Goal: Navigation & Orientation: Find specific page/section

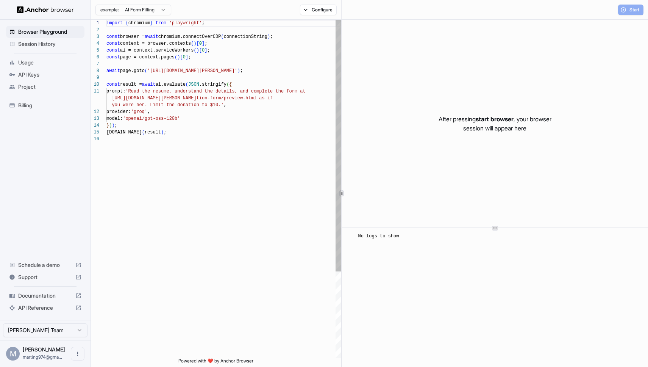
scroll to position [68, 0]
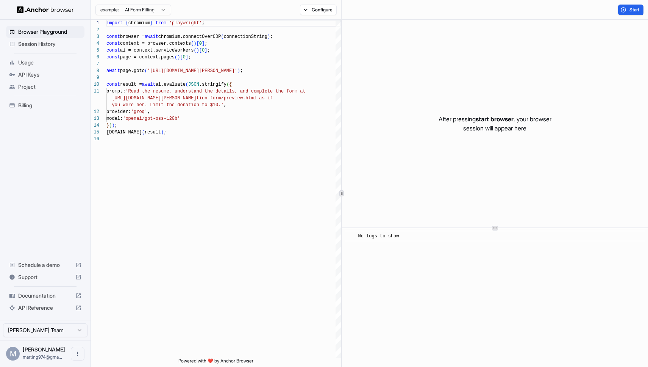
click at [45, 44] on span "Session History" at bounding box center [49, 44] width 63 height 8
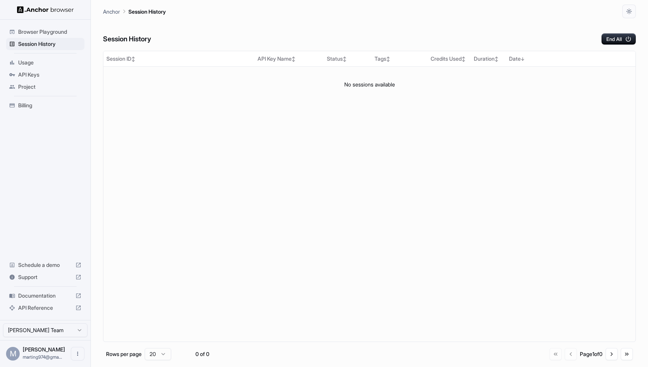
click at [40, 60] on span "Usage" at bounding box center [49, 63] width 63 height 8
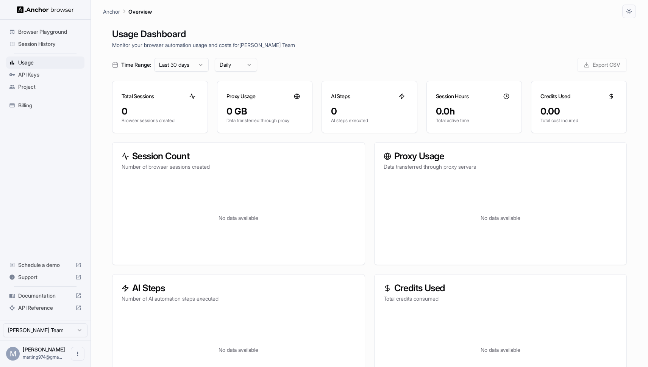
click at [38, 73] on span "API Keys" at bounding box center [49, 75] width 63 height 8
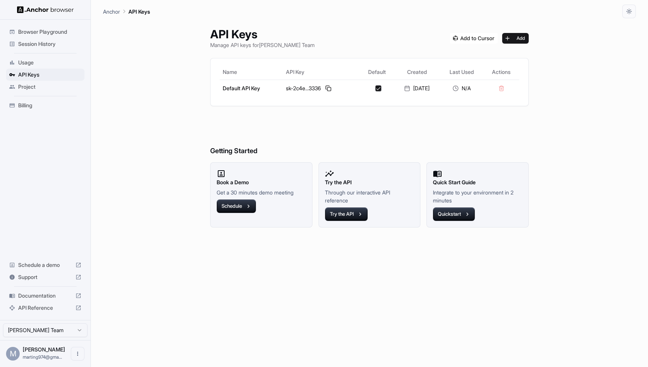
click at [35, 84] on span "Project" at bounding box center [49, 87] width 63 height 8
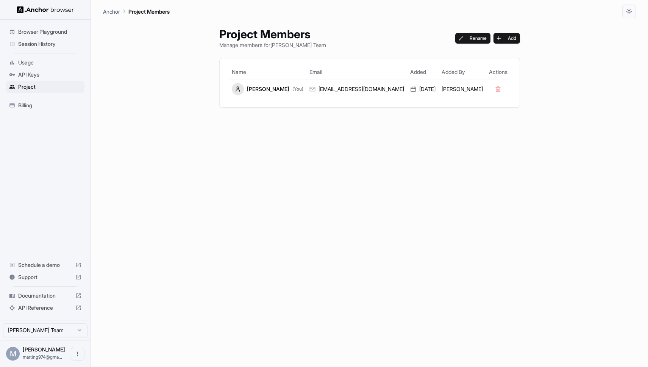
click at [36, 78] on div "API Keys" at bounding box center [45, 75] width 78 height 12
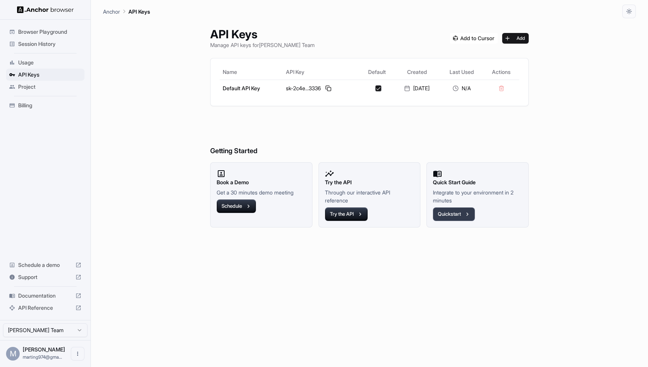
click at [457, 211] on button "Quickstart" at bounding box center [454, 214] width 42 height 14
click at [46, 31] on span "Browser Playground" at bounding box center [49, 32] width 63 height 8
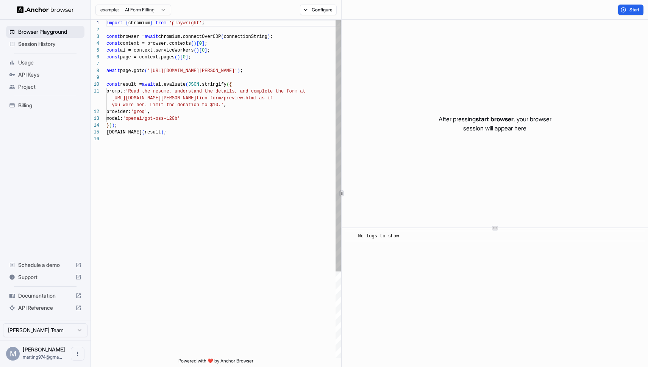
scroll to position [68, 0]
click at [638, 9] on span "Start" at bounding box center [634, 10] width 11 height 6
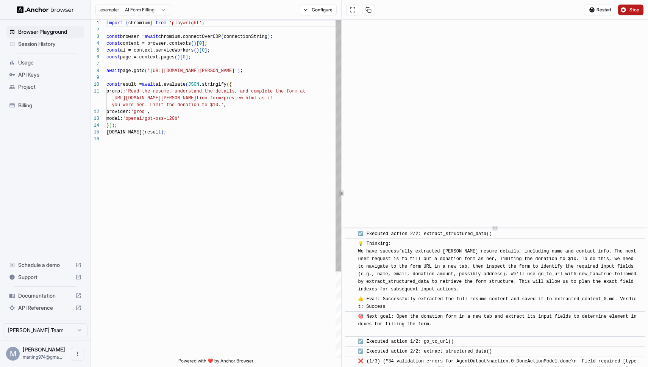
scroll to position [743, 0]
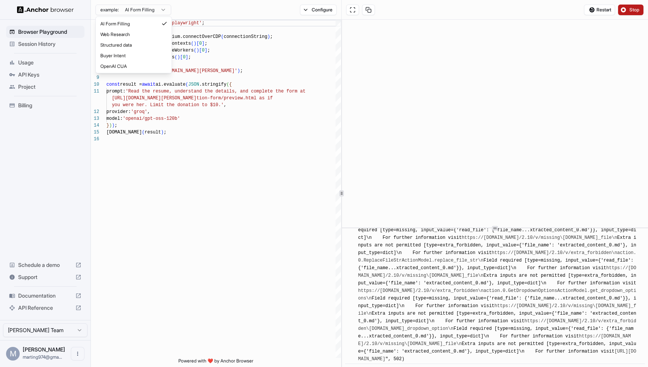
click at [160, 10] on html "Browser Playground Session History Usage API Keys Project Billing Schedule a de…" at bounding box center [324, 183] width 648 height 367
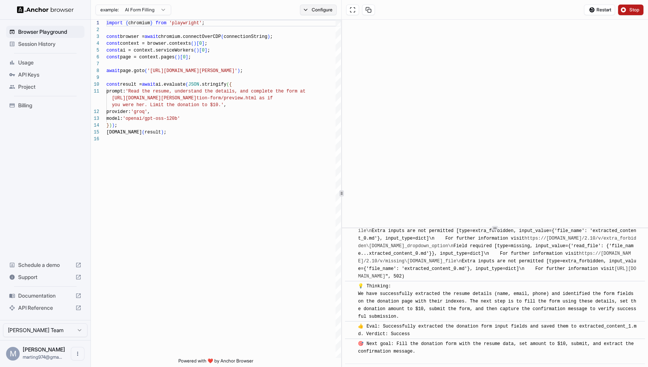
click at [313, 7] on button "Configure" at bounding box center [318, 10] width 37 height 11
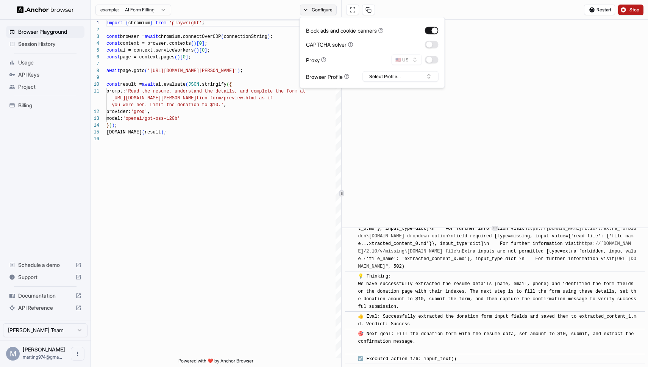
click at [313, 7] on button "Configure" at bounding box center [318, 10] width 37 height 11
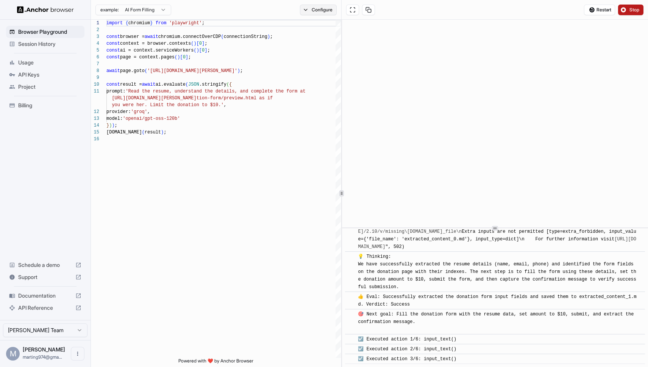
scroll to position [865, 0]
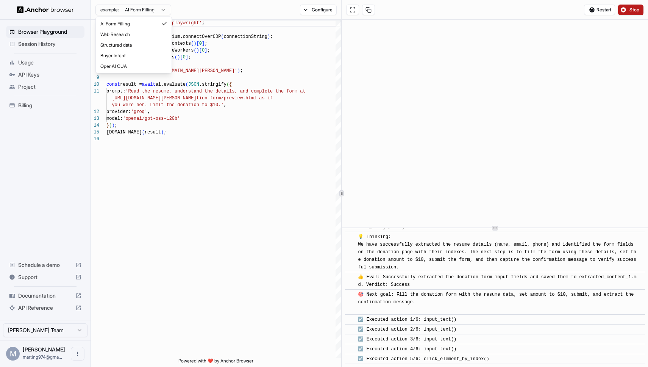
click at [159, 11] on html "Browser Playground Session History Usage API Keys Project Billing Schedule a de…" at bounding box center [324, 183] width 648 height 367
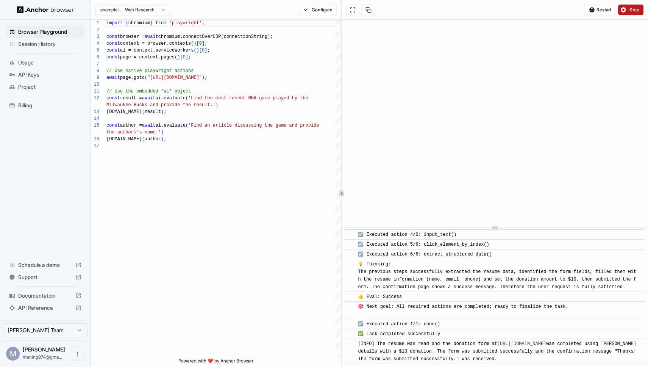
scroll to position [1006, 0]
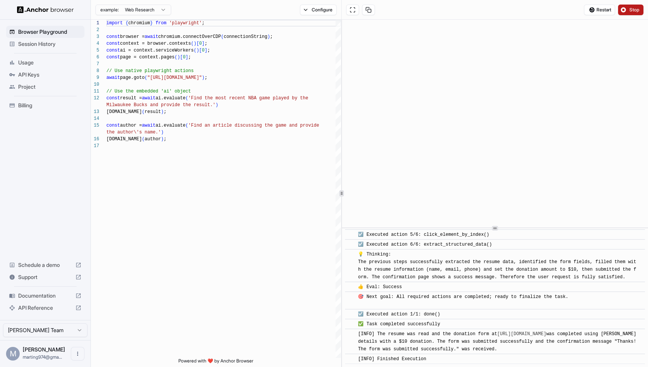
click at [622, 7] on button "Stop" at bounding box center [630, 10] width 25 height 11
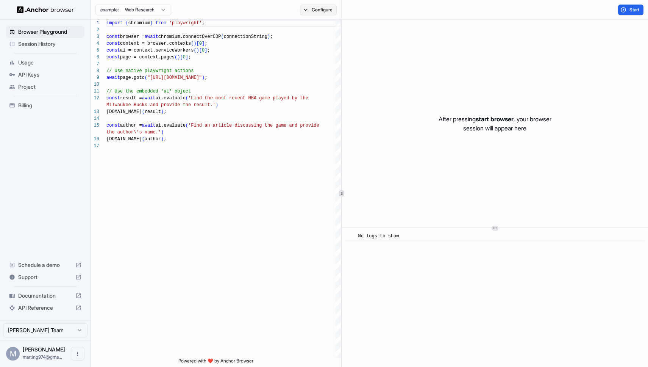
click at [314, 11] on button "Configure" at bounding box center [318, 10] width 37 height 11
click at [151, 11] on html "Browser Playground Session History Usage API Keys Project Billing Schedule a de…" at bounding box center [324, 183] width 648 height 367
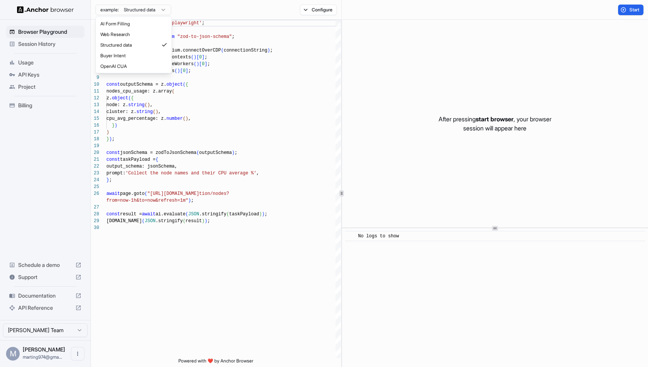
click at [140, 9] on html "Browser Playground Session History Usage API Keys Project Billing Schedule a de…" at bounding box center [324, 183] width 648 height 367
type textarea "**********"
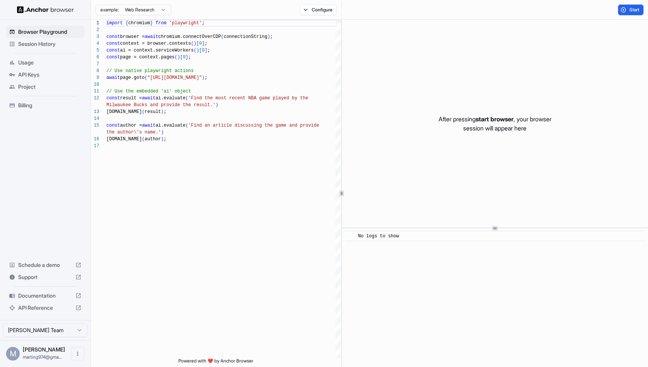
click at [55, 42] on span "Session History" at bounding box center [49, 44] width 63 height 8
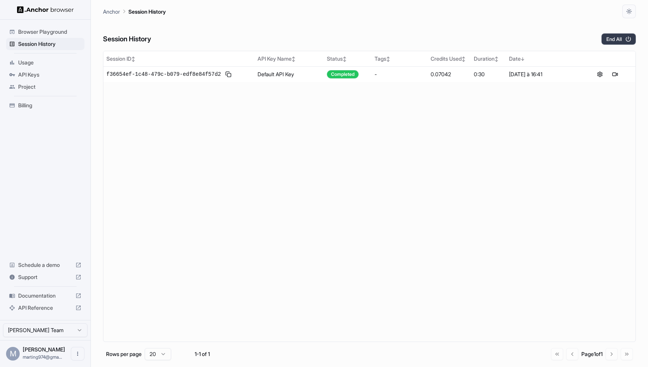
click at [614, 37] on button "End All" at bounding box center [618, 38] width 34 height 11
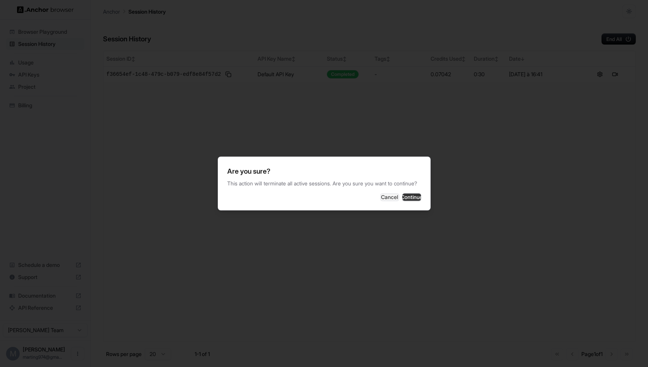
click at [407, 195] on button "Continue" at bounding box center [411, 197] width 19 height 8
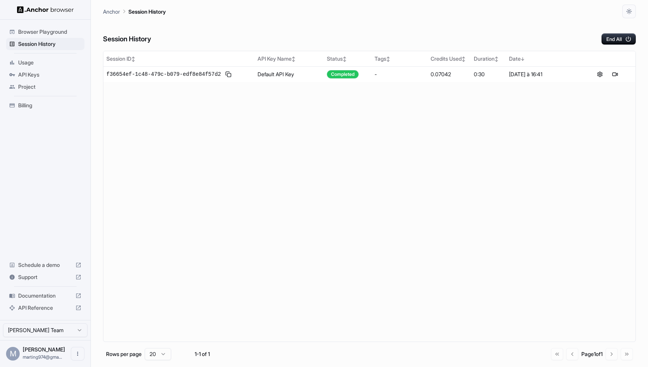
click at [31, 86] on span "Project" at bounding box center [49, 87] width 63 height 8
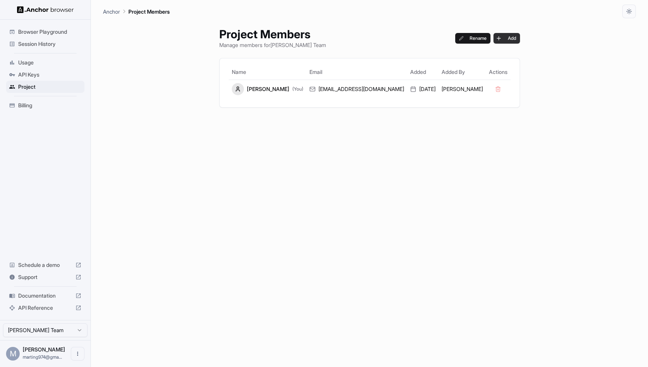
click at [493, 36] on button "Add" at bounding box center [506, 38] width 27 height 11
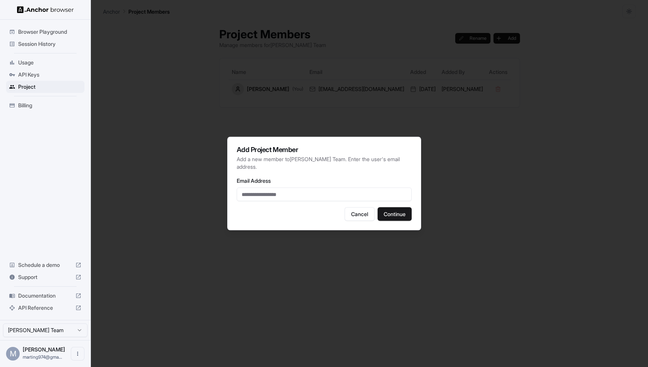
click at [403, 95] on div at bounding box center [324, 183] width 648 height 367
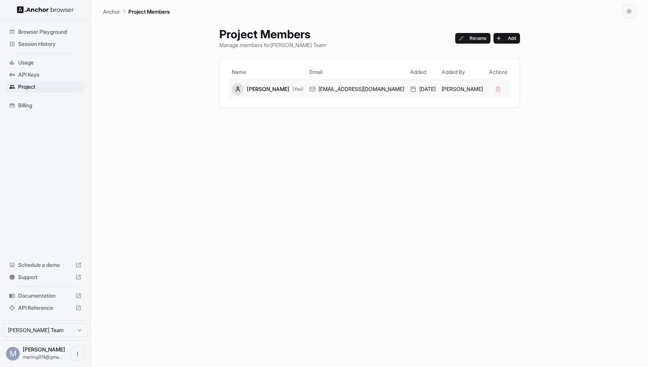
click at [275, 84] on div "Martin Gros (You)" at bounding box center [268, 89] width 72 height 12
click at [265, 84] on div "Martin Gros (You)" at bounding box center [268, 89] width 72 height 12
click at [104, 9] on p "Anchor" at bounding box center [111, 12] width 17 height 8
click at [40, 33] on span "Browser Playground" at bounding box center [49, 32] width 63 height 8
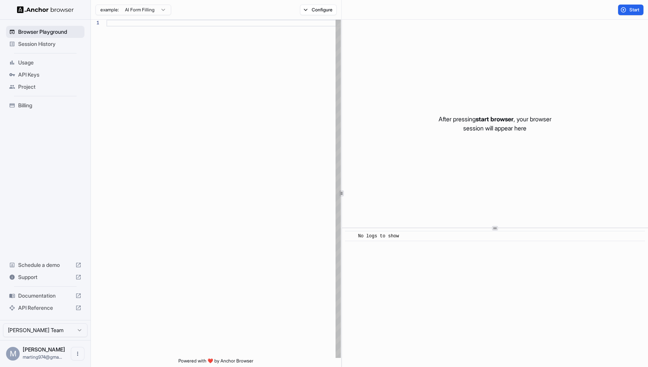
scroll to position [68, 0]
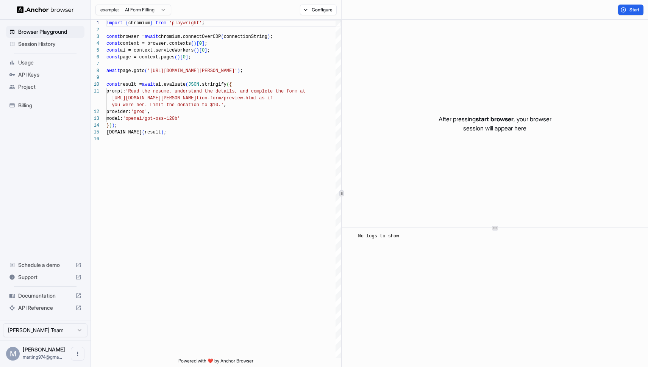
click at [47, 8] on img at bounding box center [45, 9] width 57 height 7
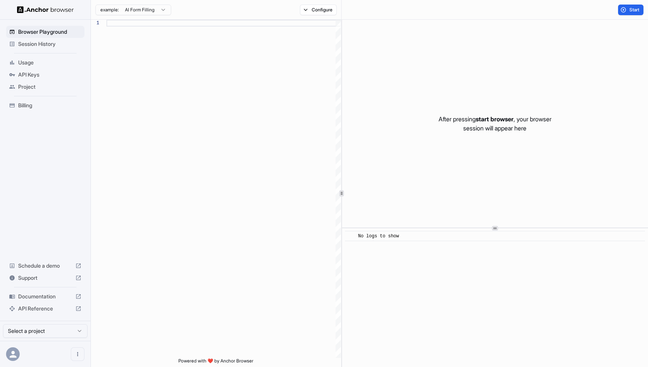
type textarea "**********"
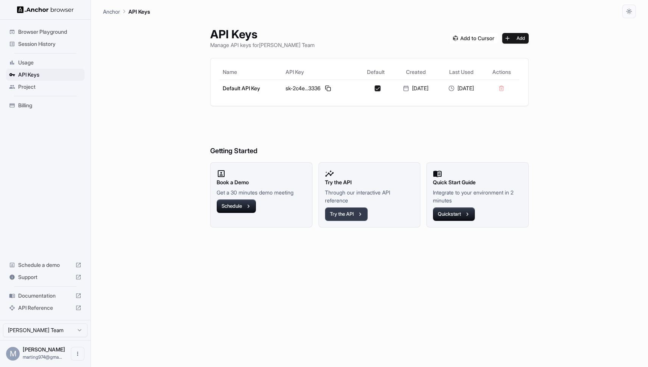
click at [350, 212] on button "Try the API" at bounding box center [346, 214] width 43 height 14
